Goal: Share content

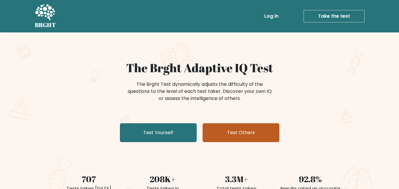
click at [252, 127] on link "Test Others" at bounding box center [241, 133] width 77 height 19
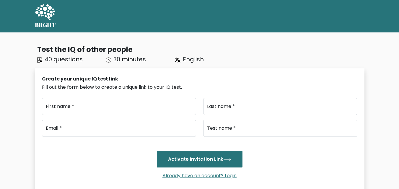
type input "..."
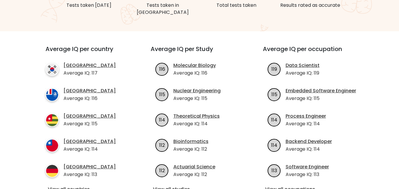
scroll to position [59, 0]
